Goal: Information Seeking & Learning: Learn about a topic

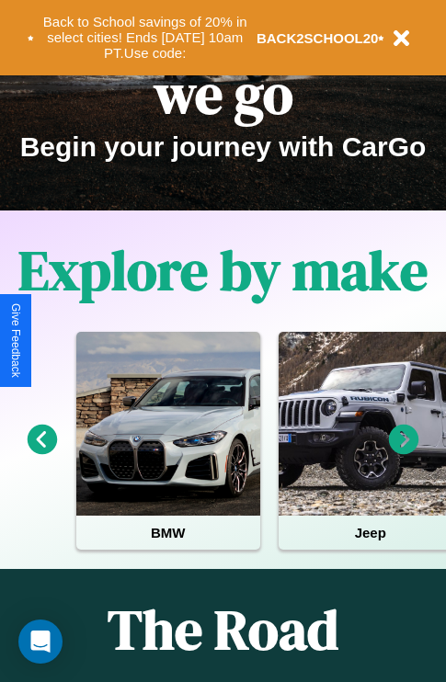
scroll to position [283, 0]
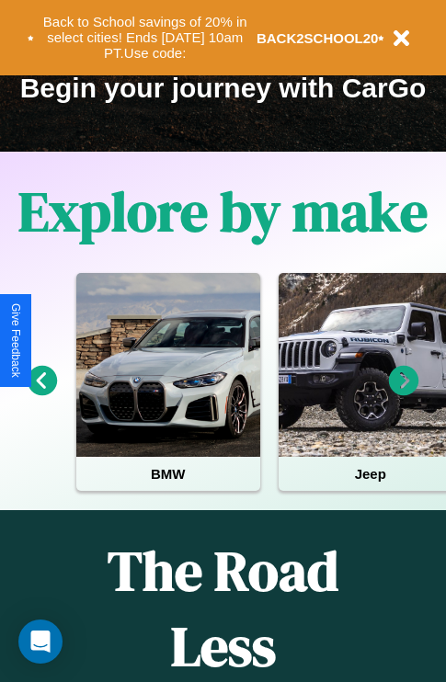
click at [404, 393] on icon at bounding box center [404, 381] width 30 height 30
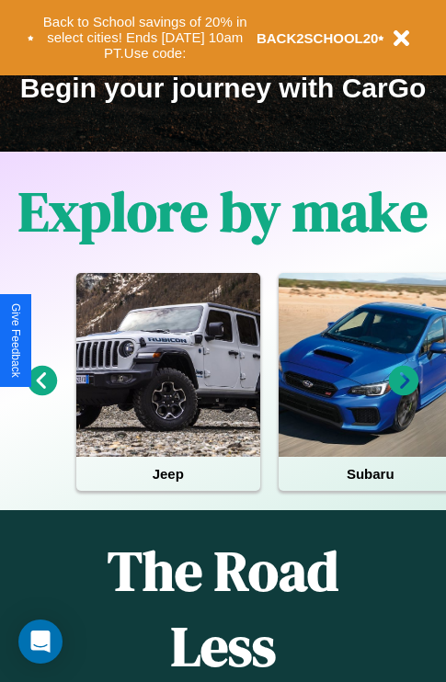
click at [404, 393] on icon at bounding box center [404, 381] width 30 height 30
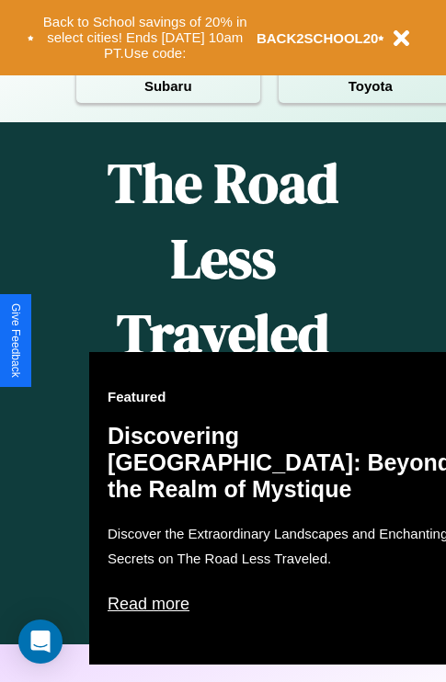
scroll to position [2228, 0]
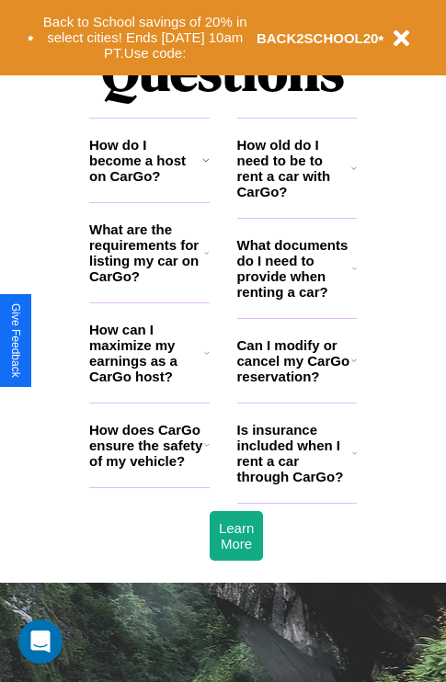
click at [149, 382] on h3 "How can I maximize my earnings as a CarGo host?" at bounding box center [146, 353] width 115 height 63
click at [205, 167] on icon at bounding box center [205, 160] width 7 height 15
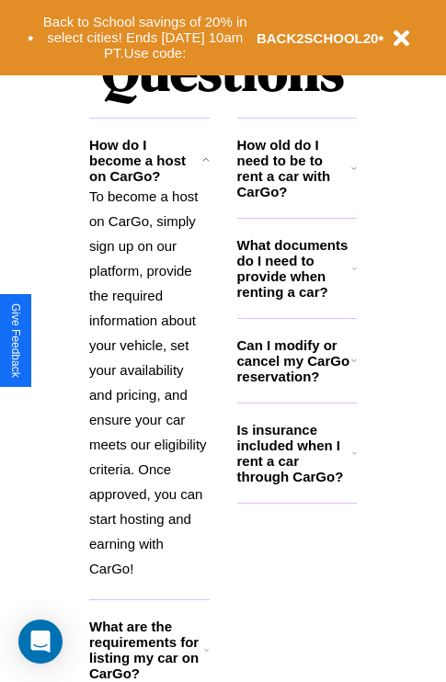
click at [206, 657] on icon at bounding box center [206, 650] width 5 height 15
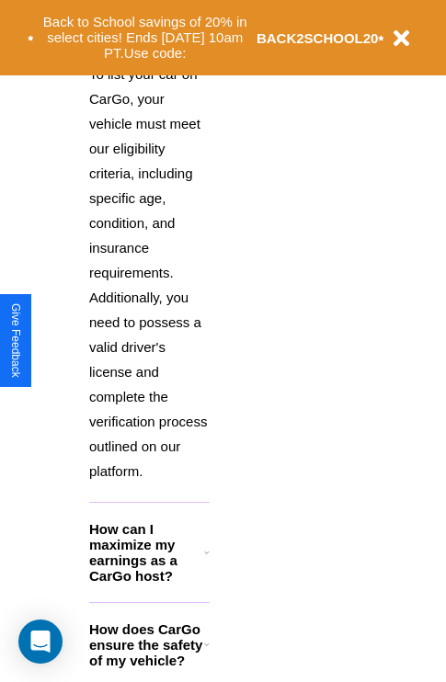
click at [206, 652] on icon at bounding box center [207, 644] width 6 height 15
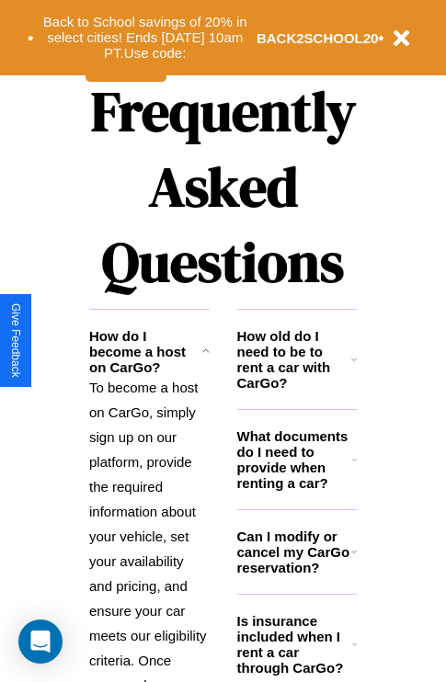
click at [354, 652] on icon at bounding box center [354, 644] width 5 height 15
click at [354, 367] on icon at bounding box center [354, 359] width 6 height 15
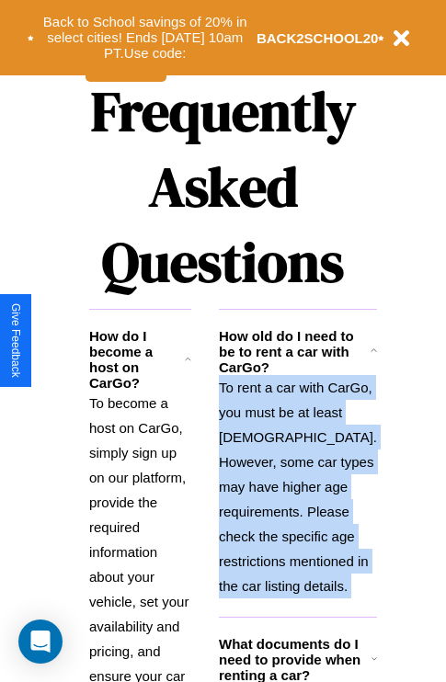
click at [370, 359] on icon at bounding box center [373, 351] width 6 height 15
